Goal: Task Accomplishment & Management: Use online tool/utility

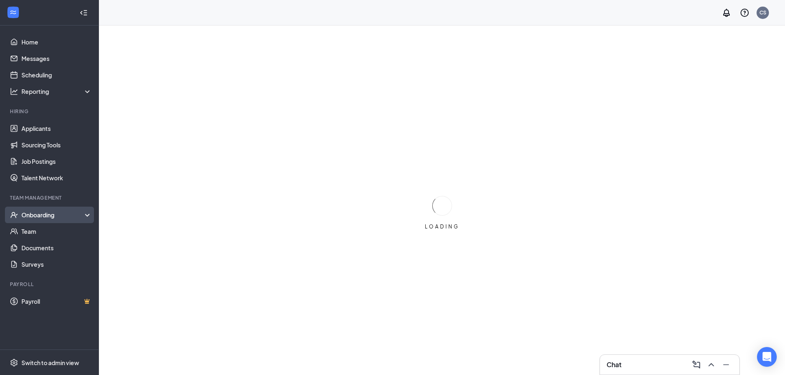
click at [45, 217] on div "Onboarding" at bounding box center [52, 215] width 63 height 8
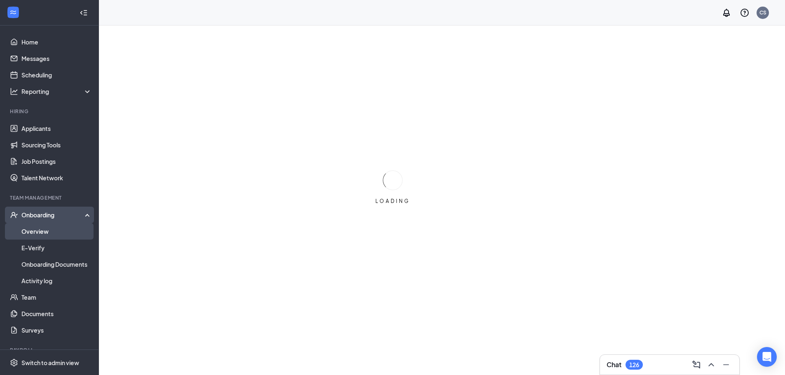
click at [46, 226] on link "Overview" at bounding box center [56, 231] width 70 height 16
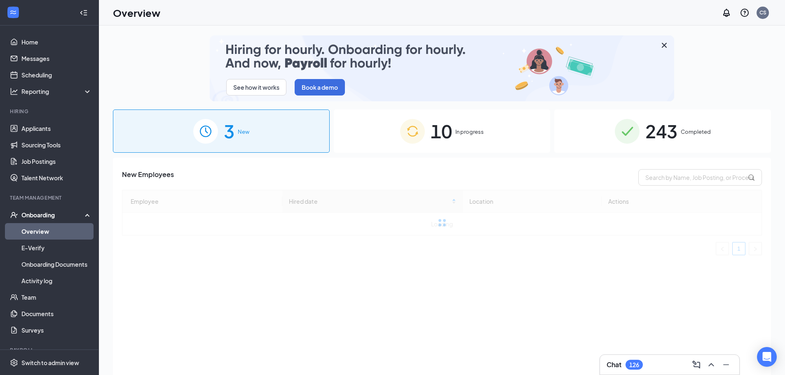
click at [439, 129] on span "10" at bounding box center [441, 131] width 21 height 28
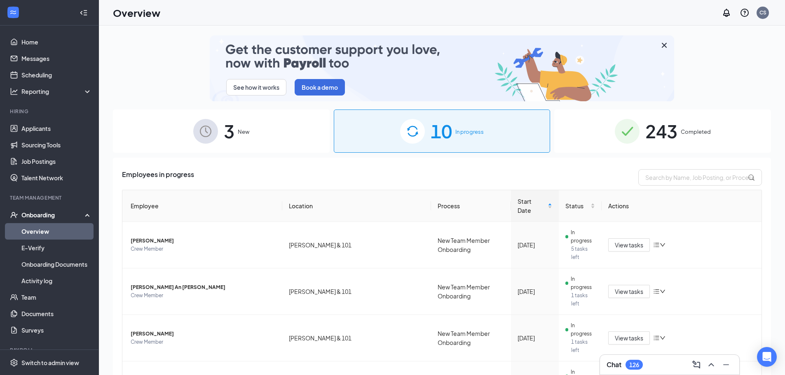
click at [655, 144] on span "243" at bounding box center [661, 131] width 32 height 28
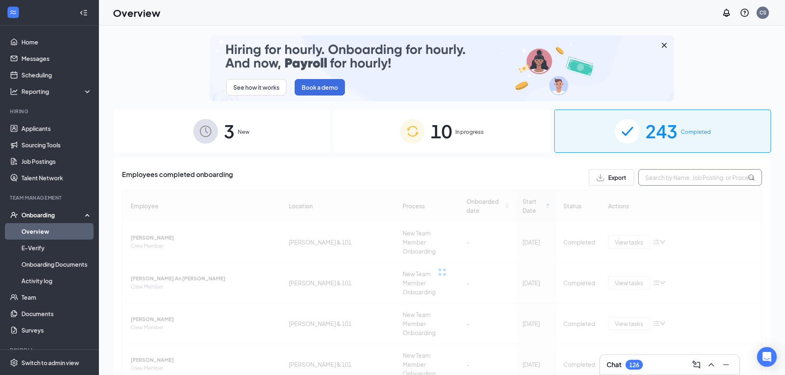
click at [660, 176] on input "text" at bounding box center [700, 177] width 124 height 16
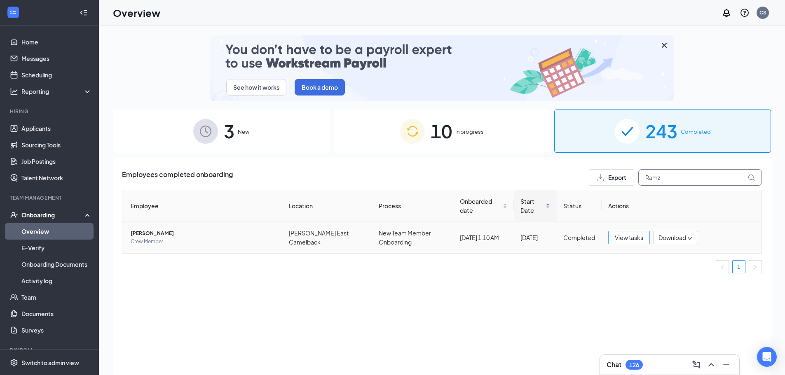
type input "Ramz"
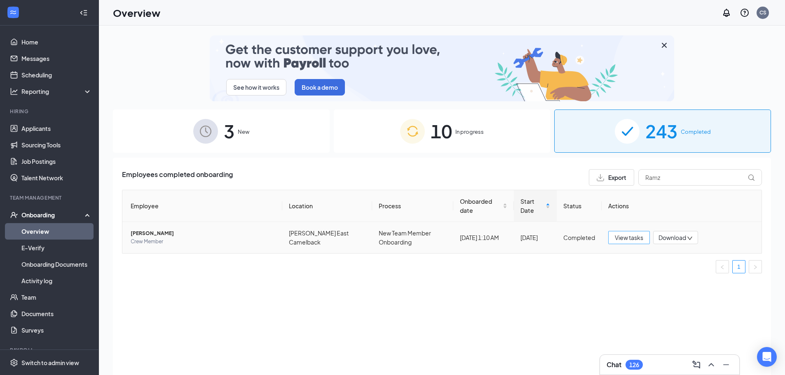
click at [624, 237] on span "View tasks" at bounding box center [629, 237] width 28 height 9
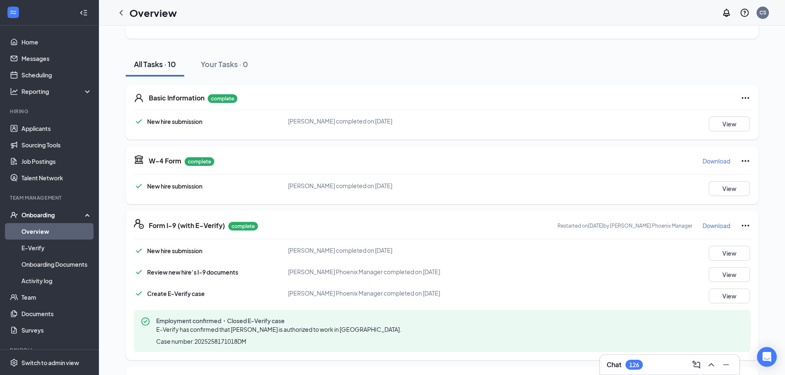
scroll to position [124, 0]
